Goal: Information Seeking & Learning: Compare options

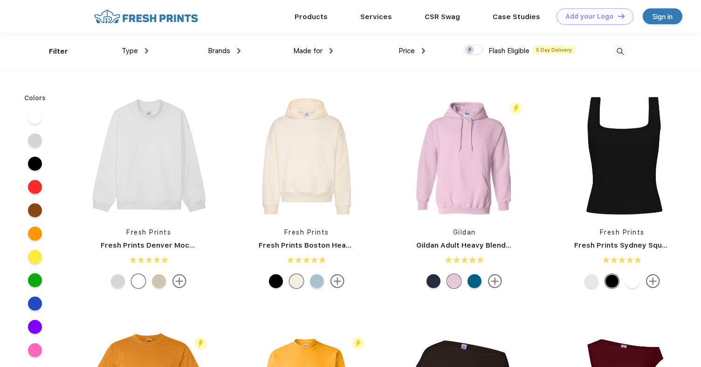
scroll to position [0, 0]
click at [425, 20] on link "CSR Swag" at bounding box center [441, 16] width 35 height 8
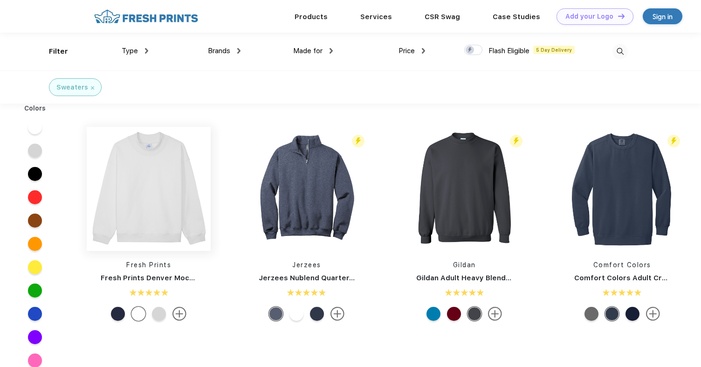
scroll to position [0, 0]
click at [410, 54] on span "Price" at bounding box center [406, 50] width 16 height 8
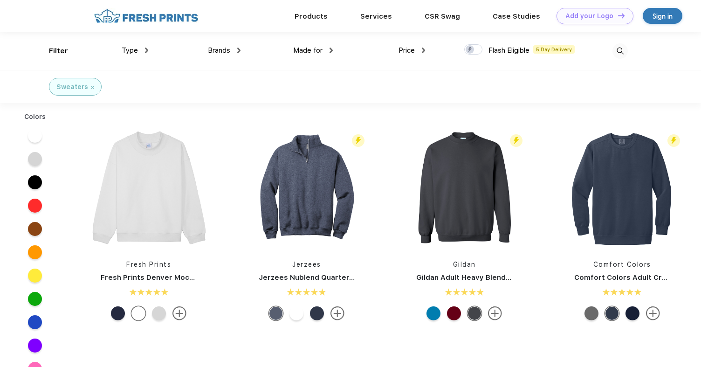
click at [417, 50] on div "Price" at bounding box center [411, 50] width 27 height 11
click at [390, 86] on div "$" at bounding box center [390, 81] width 4 height 10
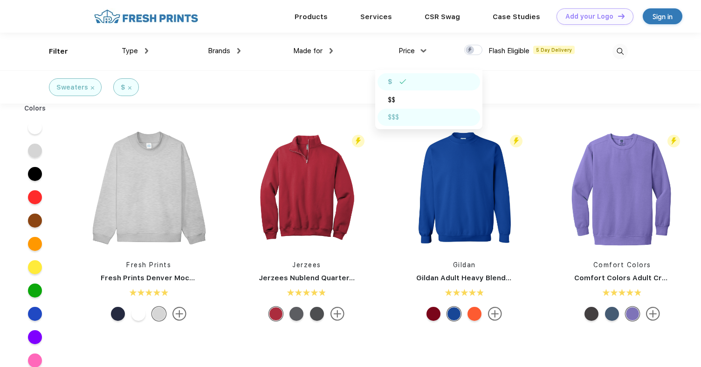
click at [399, 121] on div "$$$" at bounding box center [393, 117] width 11 height 10
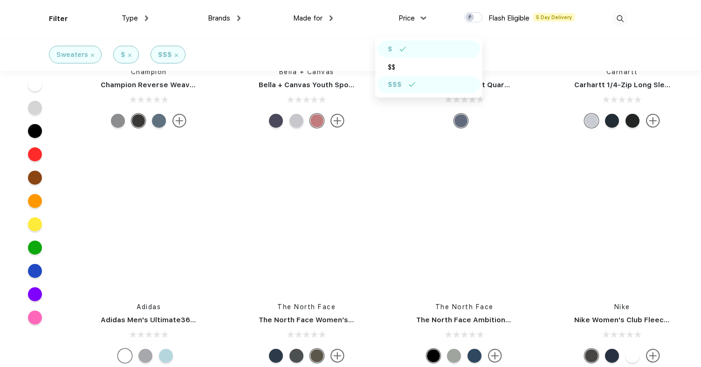
scroll to position [1771, 0]
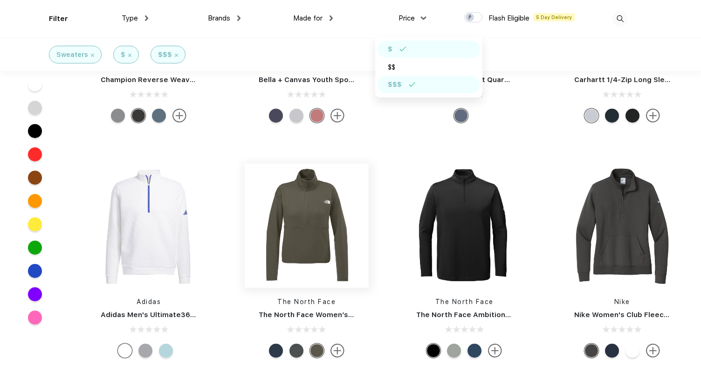
click at [281, 219] on img at bounding box center [307, 226] width 124 height 124
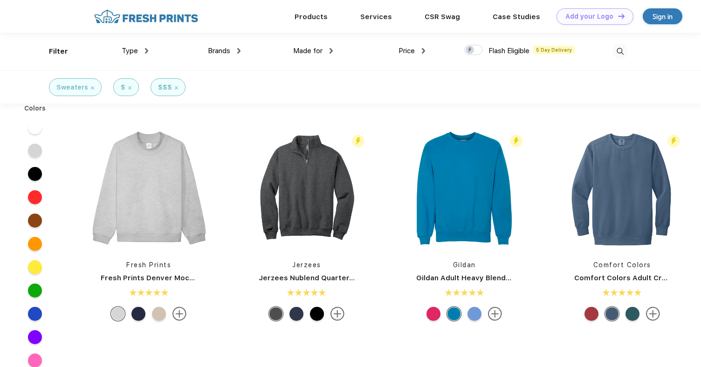
scroll to position [0, 0]
click at [418, 51] on div "Price" at bounding box center [411, 50] width 27 height 11
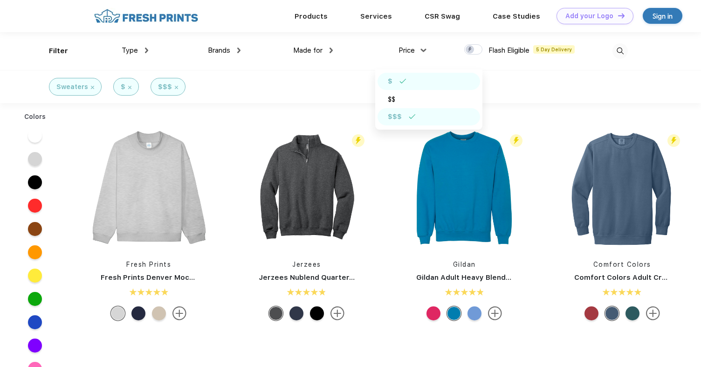
click at [414, 82] on div "$" at bounding box center [428, 81] width 103 height 17
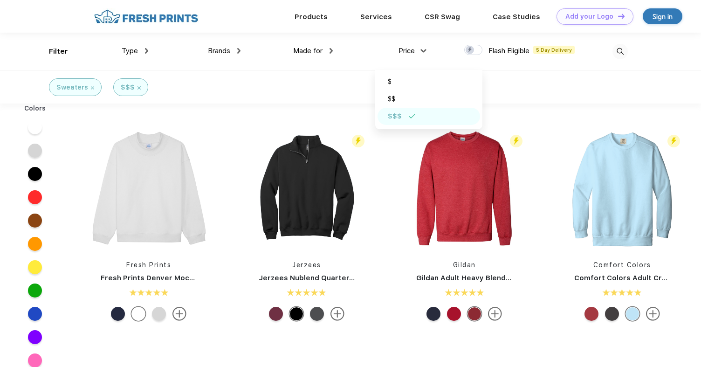
click at [409, 116] on img at bounding box center [412, 116] width 7 height 5
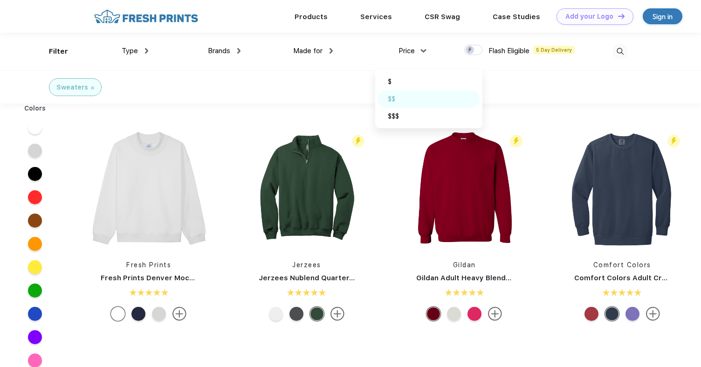
click at [407, 99] on img at bounding box center [405, 98] width 7 height 5
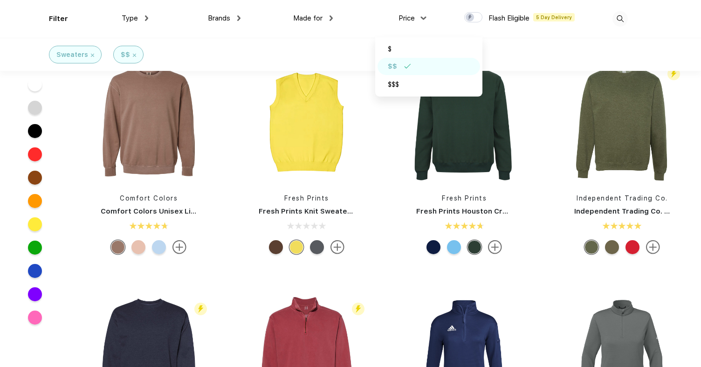
scroll to position [466, 0]
click at [419, 18] on div "Price" at bounding box center [411, 18] width 27 height 11
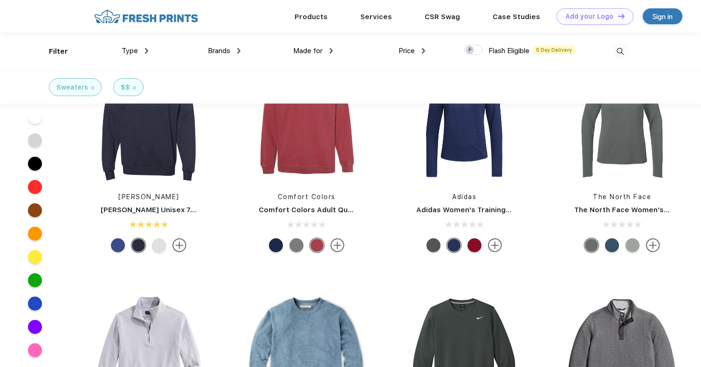
scroll to position [652, 0]
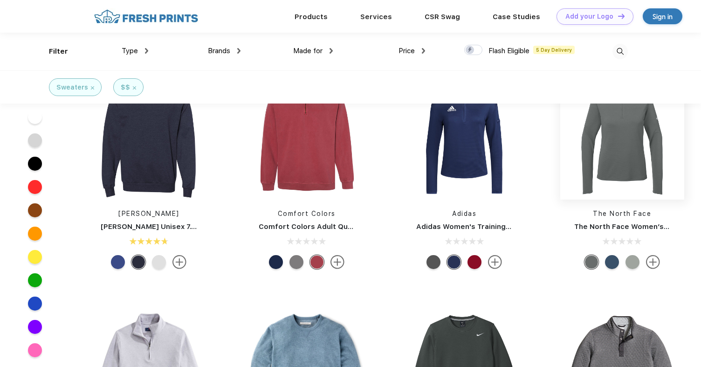
click at [636, 164] on img at bounding box center [622, 137] width 124 height 124
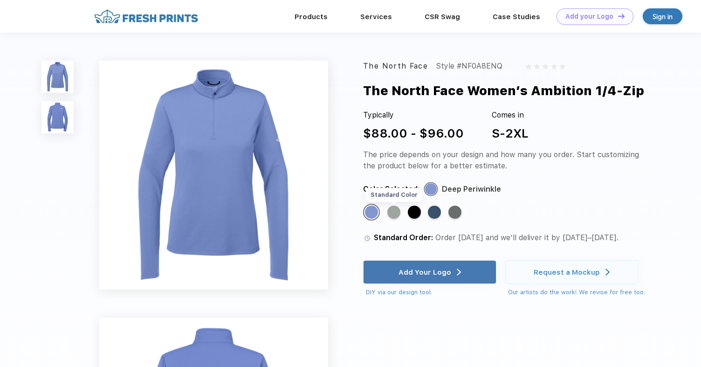
click at [392, 212] on div "Standard Color" at bounding box center [393, 211] width 13 height 13
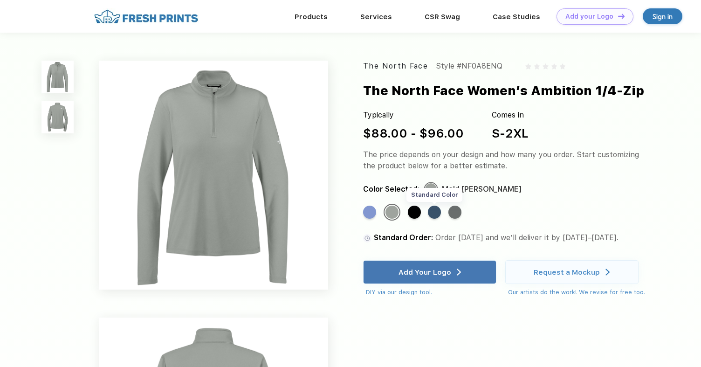
click at [433, 214] on div "Standard Color" at bounding box center [434, 211] width 13 height 13
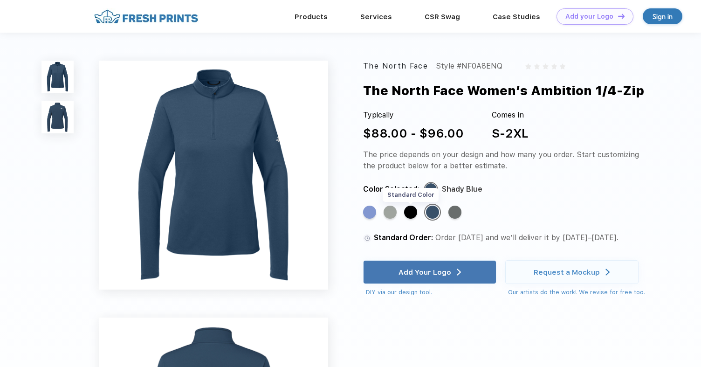
click at [411, 218] on div "Standard Color" at bounding box center [410, 211] width 13 height 13
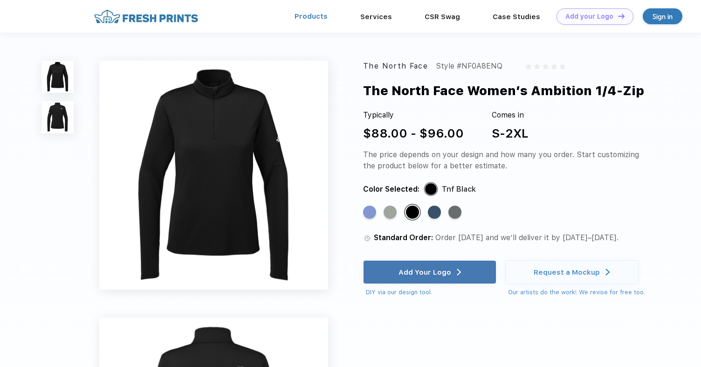
click at [315, 20] on link "Products" at bounding box center [310, 16] width 33 height 8
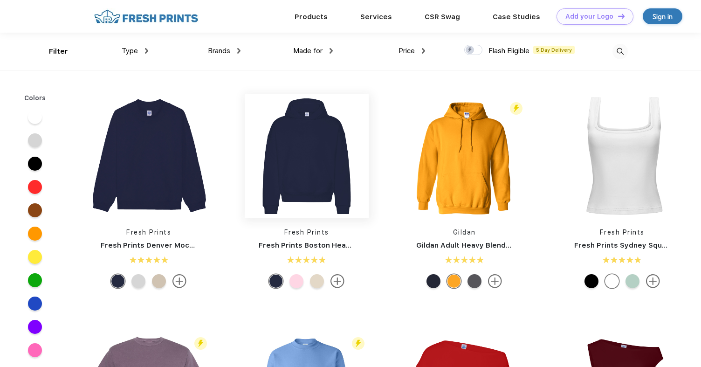
scroll to position [0, 0]
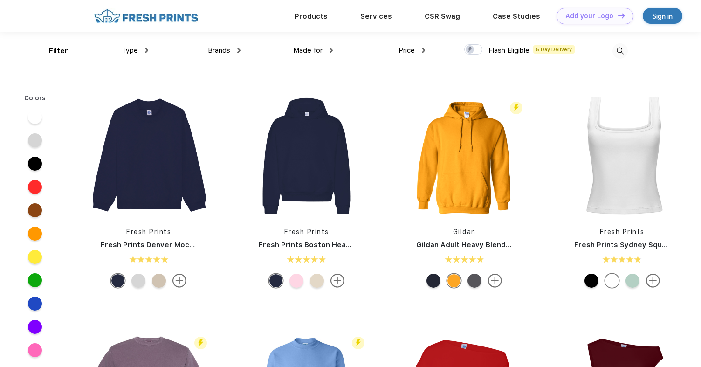
click at [227, 53] on span "Brands" at bounding box center [219, 50] width 22 height 8
click at [239, 48] on img at bounding box center [238, 51] width 3 height 6
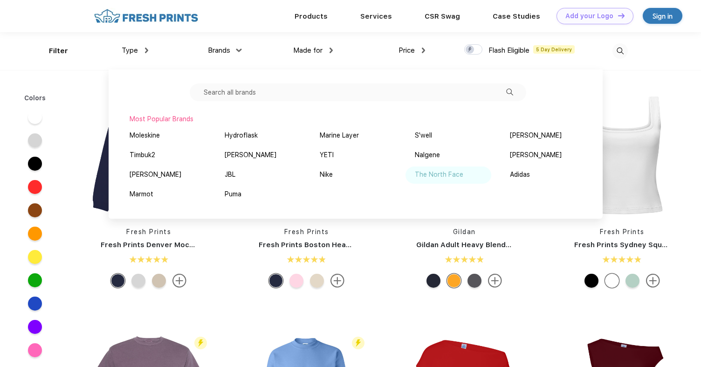
click at [458, 181] on div "The North Face" at bounding box center [448, 174] width 86 height 17
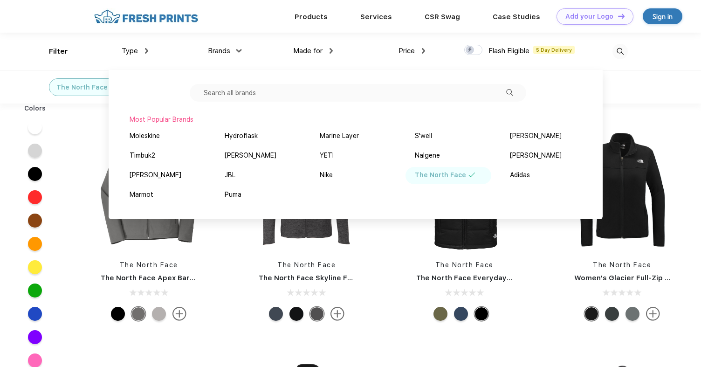
click at [236, 50] on img at bounding box center [239, 50] width 6 height 3
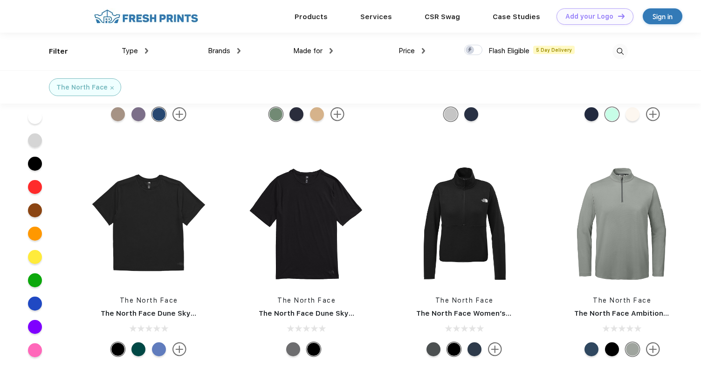
scroll to position [1025, 0]
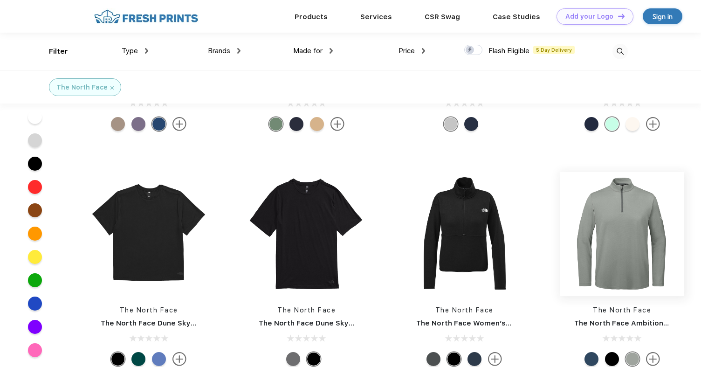
click at [617, 222] on img at bounding box center [622, 234] width 124 height 124
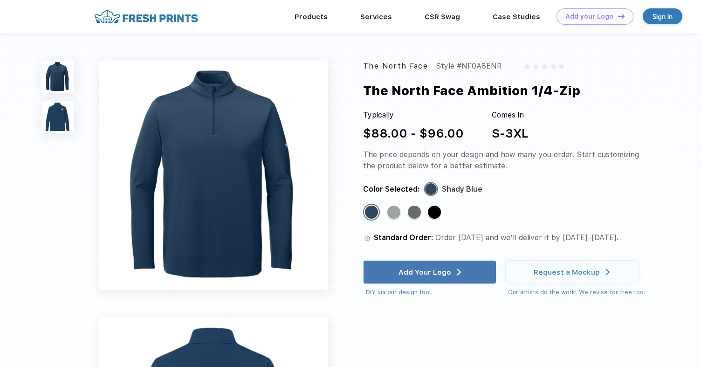
click at [61, 117] on img at bounding box center [57, 117] width 32 height 32
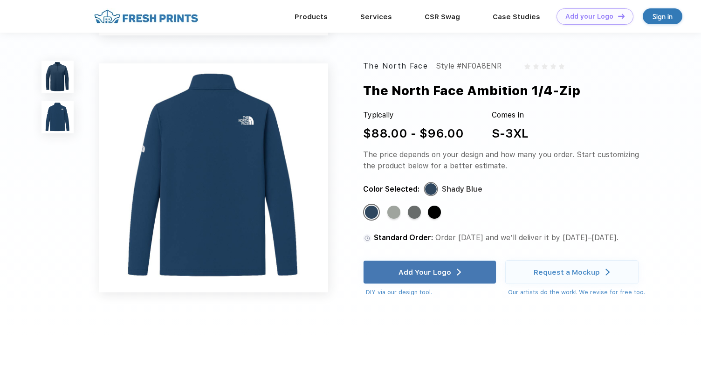
click at [64, 82] on img at bounding box center [57, 77] width 32 height 32
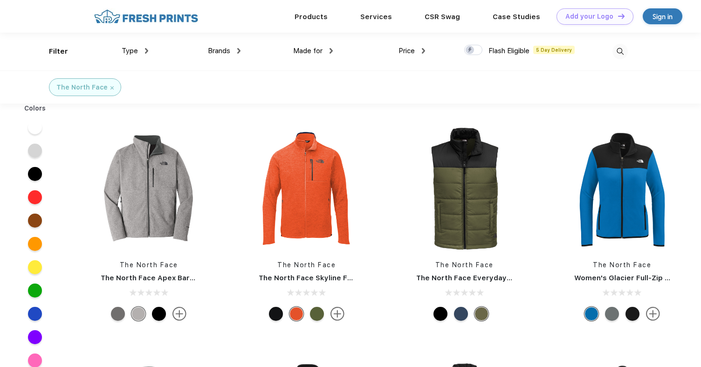
scroll to position [0, 0]
click at [141, 49] on div "Type" at bounding box center [135, 50] width 27 height 11
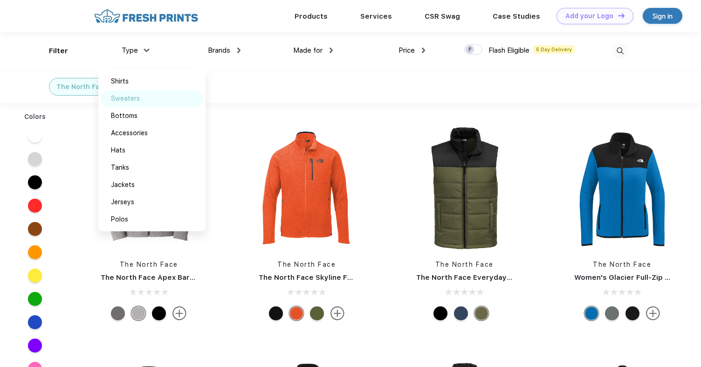
click at [133, 96] on div "Sweaters" at bounding box center [125, 99] width 29 height 10
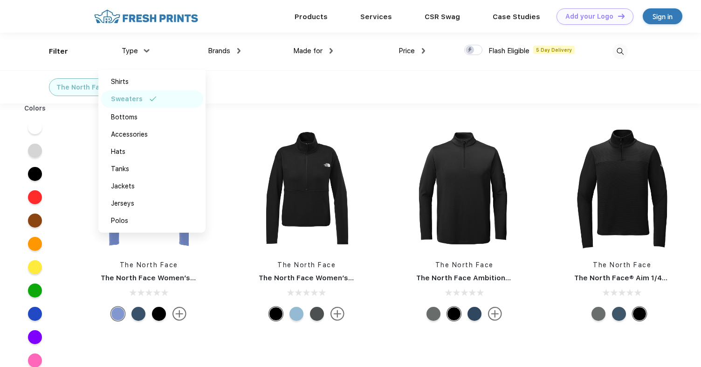
click at [267, 93] on div "The North Face Sweaters" at bounding box center [350, 86] width 701 height 33
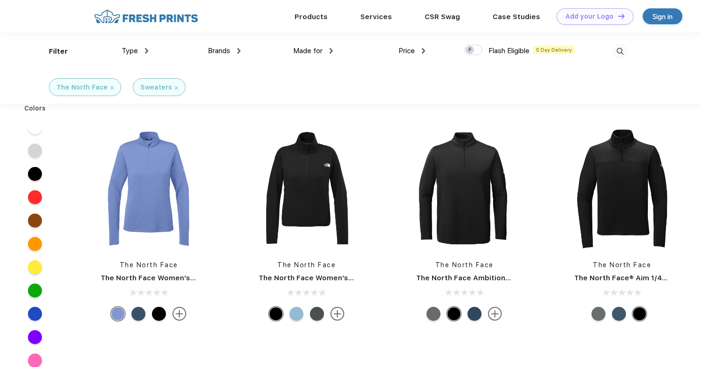
click at [230, 48] on span "Brands" at bounding box center [219, 51] width 22 height 8
click at [239, 52] on img at bounding box center [238, 51] width 3 height 6
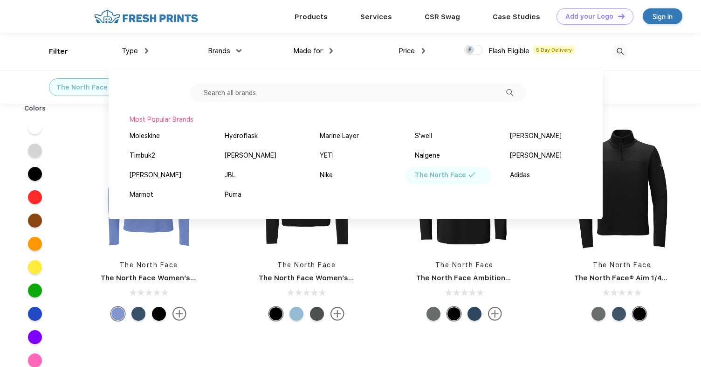
click at [461, 174] on div "The North Face" at bounding box center [440, 175] width 51 height 10
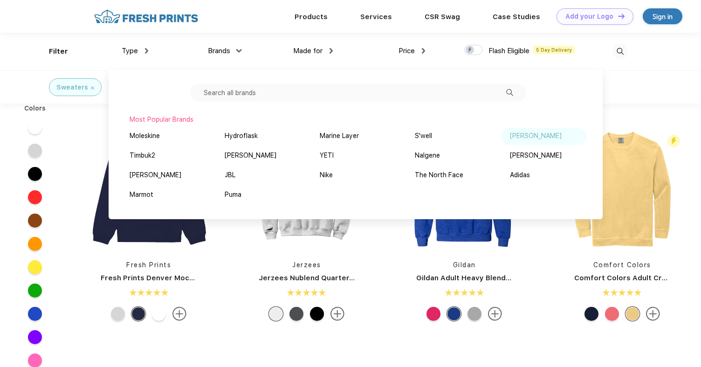
click at [537, 135] on div "[PERSON_NAME]" at bounding box center [536, 136] width 52 height 10
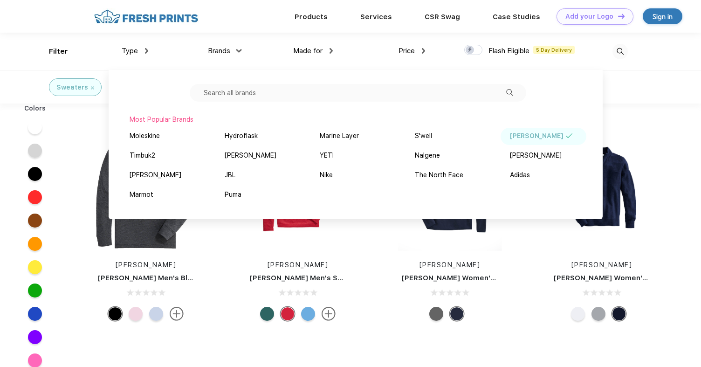
click at [239, 52] on img at bounding box center [239, 50] width 6 height 3
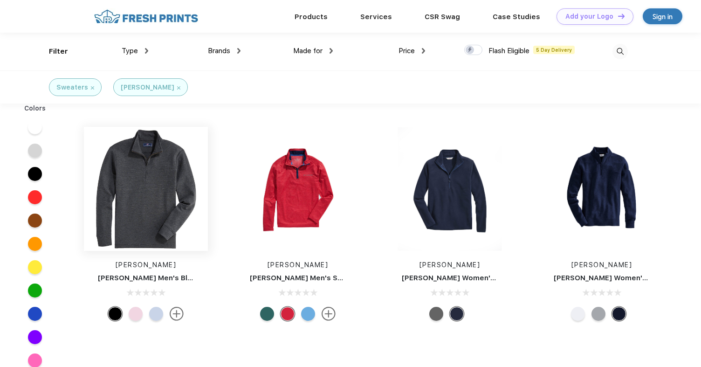
click at [144, 178] on img at bounding box center [146, 189] width 124 height 124
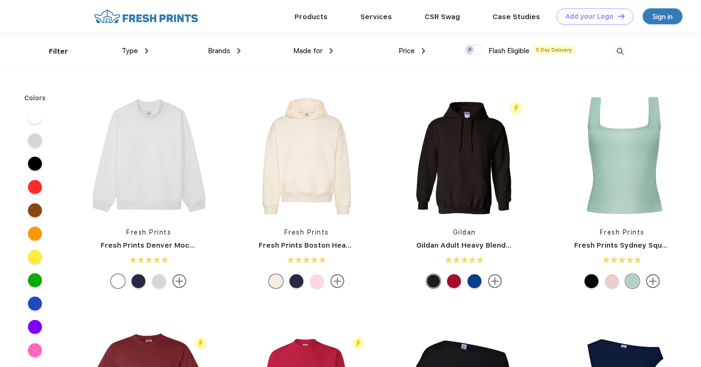
scroll to position [0, 0]
click at [304, 50] on span "Made for" at bounding box center [307, 50] width 29 height 8
click at [330, 49] on img at bounding box center [330, 51] width 3 height 6
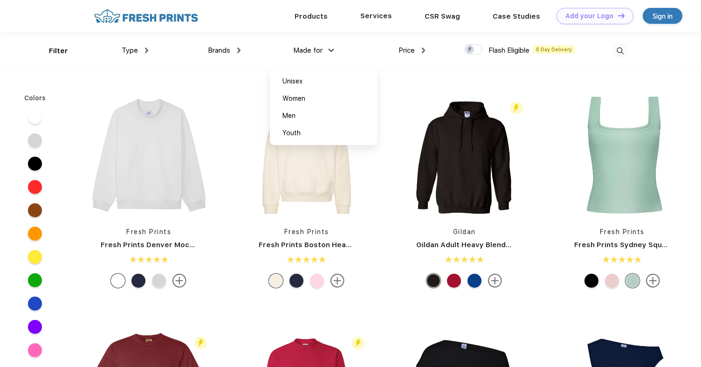
click at [355, 29] on div "Services" at bounding box center [376, 16] width 64 height 33
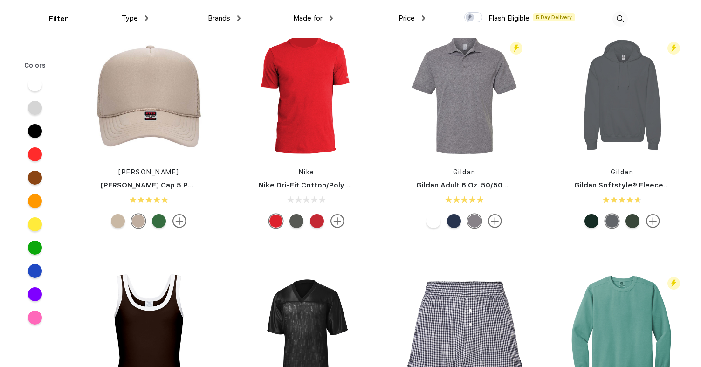
scroll to position [3076, 0]
